Goal: Task Accomplishment & Management: Manage account settings

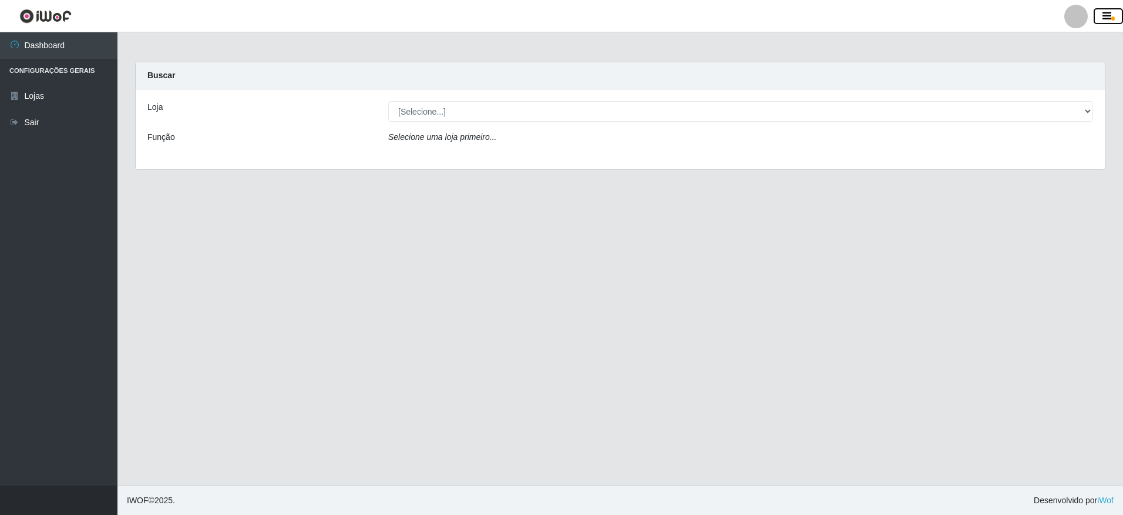
click at [1109, 19] on icon "button" at bounding box center [1106, 16] width 9 height 11
click at [1105, 21] on icon "button" at bounding box center [1106, 16] width 9 height 11
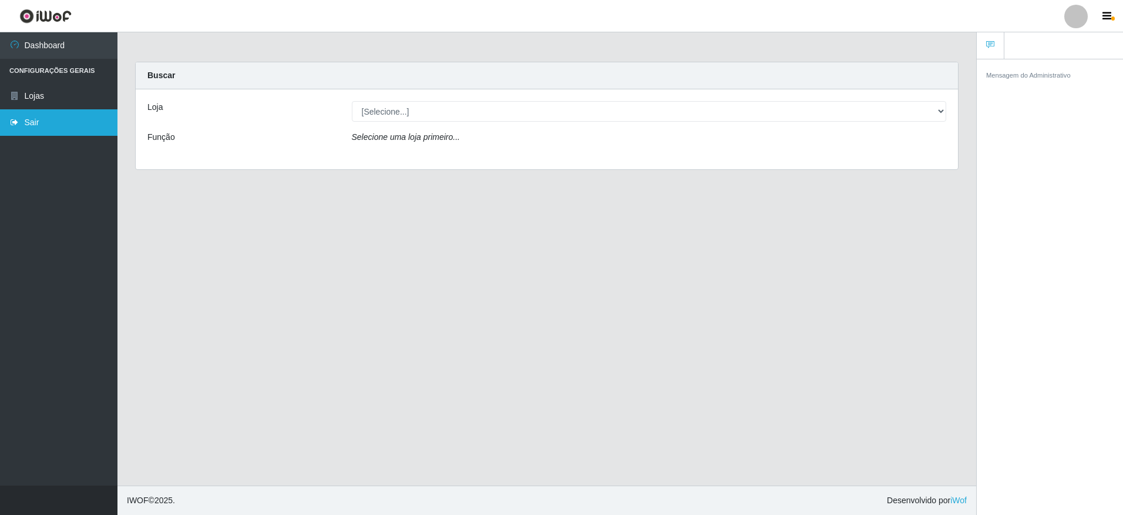
click at [55, 116] on link "Sair" at bounding box center [58, 122] width 117 height 26
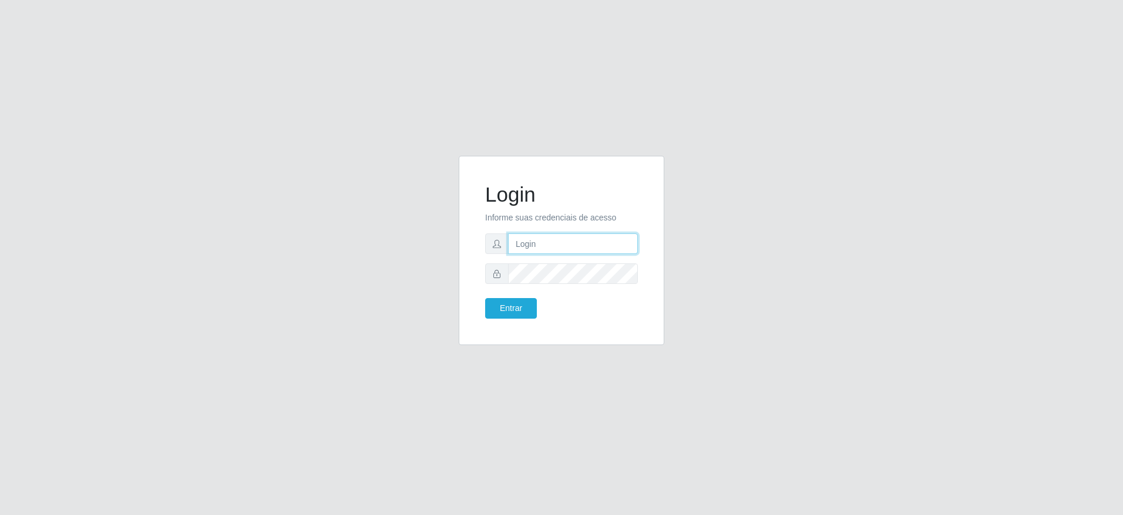
type input "[EMAIL_ADDRESS][DOMAIN_NAME]"
